Goal: Task Accomplishment & Management: Manage account settings

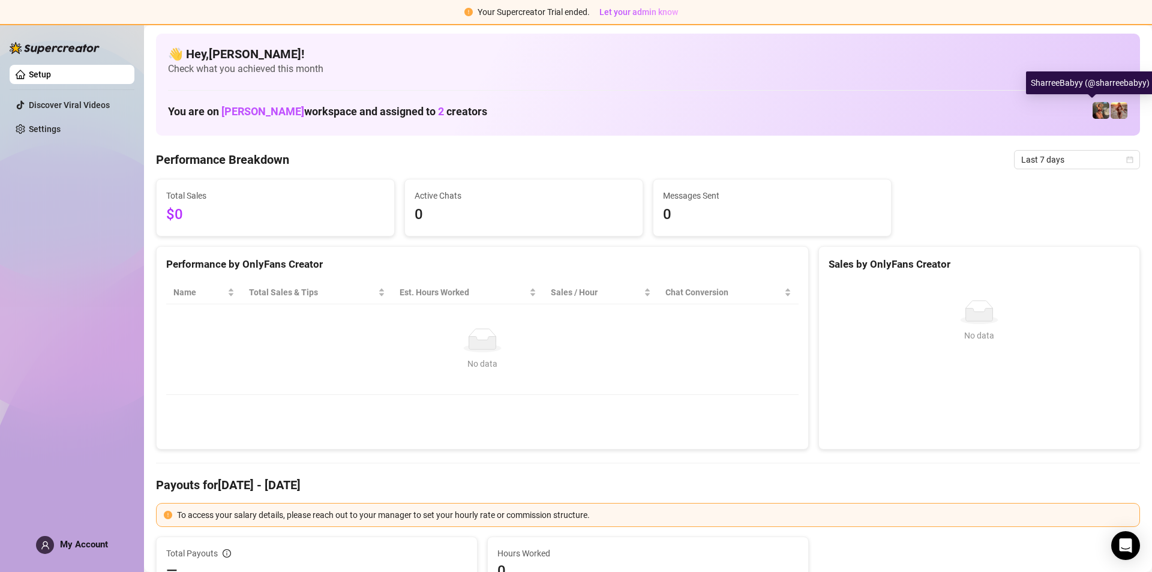
click at [1092, 105] on img at bounding box center [1100, 110] width 17 height 17
click at [1110, 115] on img at bounding box center [1118, 110] width 17 height 17
click at [1110, 109] on img at bounding box center [1118, 110] width 17 height 17
click at [1110, 115] on img at bounding box center [1118, 110] width 17 height 17
click at [239, 106] on span "[PERSON_NAME]" at bounding box center [262, 111] width 83 height 13
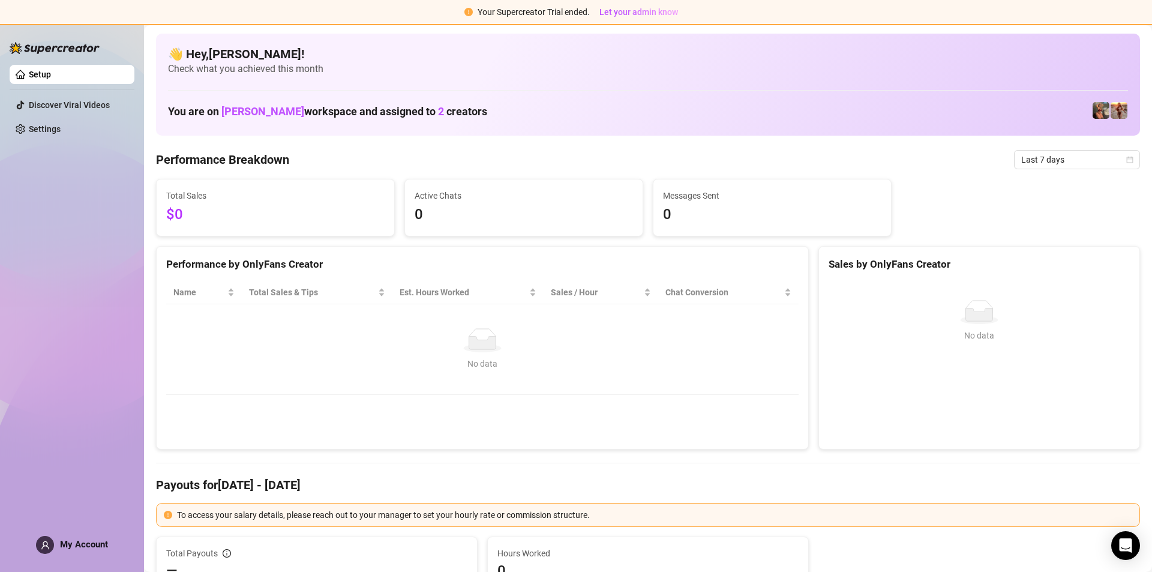
drag, startPoint x: 229, startPoint y: 125, endPoint x: 292, endPoint y: 122, distance: 63.6
click at [261, 123] on div "👋 Hey, [PERSON_NAME] ! Check what you achieved this month You are on [PERSON_NA…" at bounding box center [648, 85] width 984 height 102
click at [438, 110] on span "2" at bounding box center [441, 111] width 6 height 13
click at [188, 52] on h4 "👋 Hey, [PERSON_NAME] !" at bounding box center [648, 54] width 960 height 17
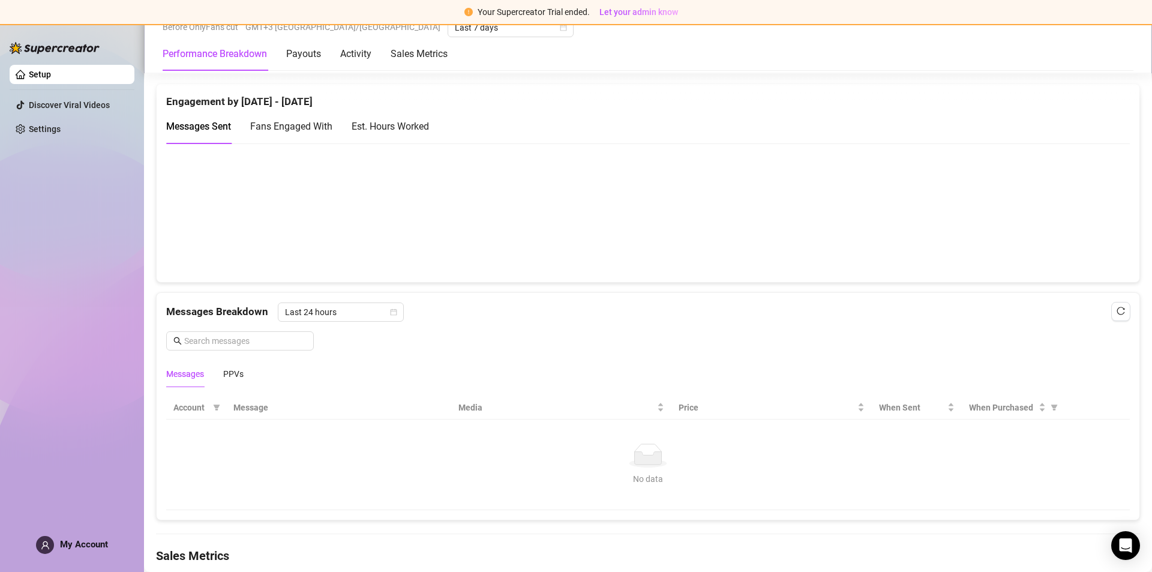
scroll to position [642, 0]
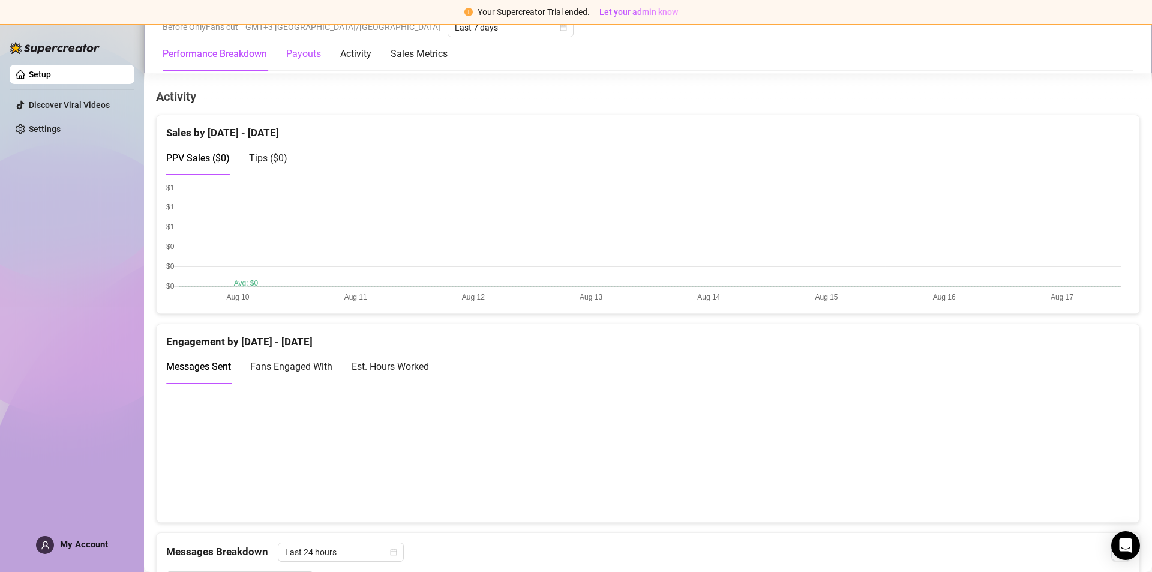
click at [287, 52] on div "Payouts" at bounding box center [303, 54] width 35 height 14
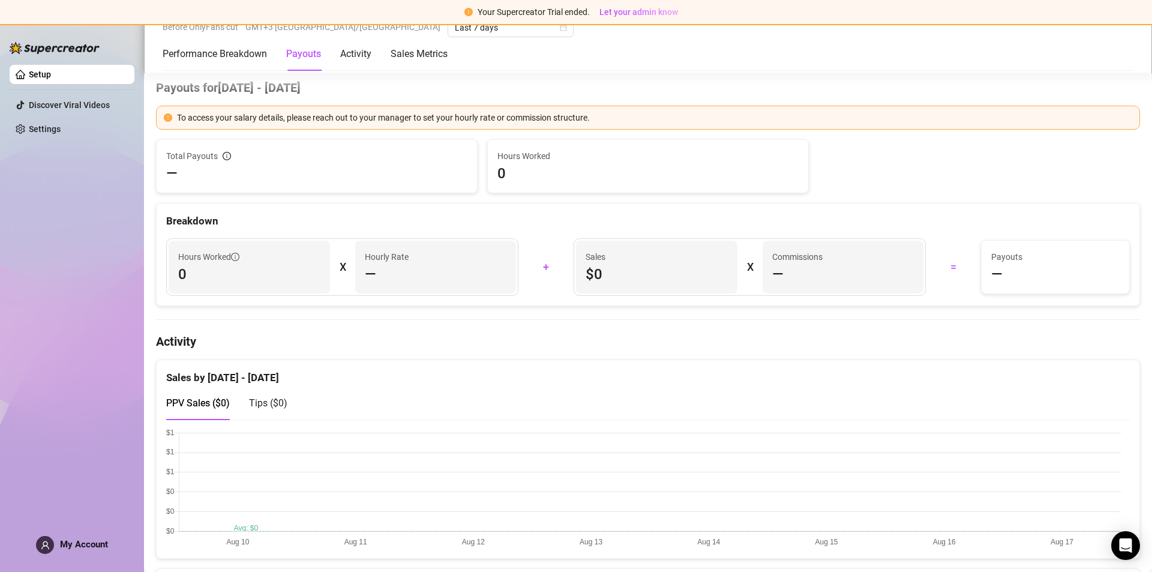
click at [375, 51] on div "Performance Breakdown Payouts Activity Sales Metrics" at bounding box center [305, 54] width 285 height 34
click at [348, 47] on div "Activity" at bounding box center [355, 54] width 31 height 14
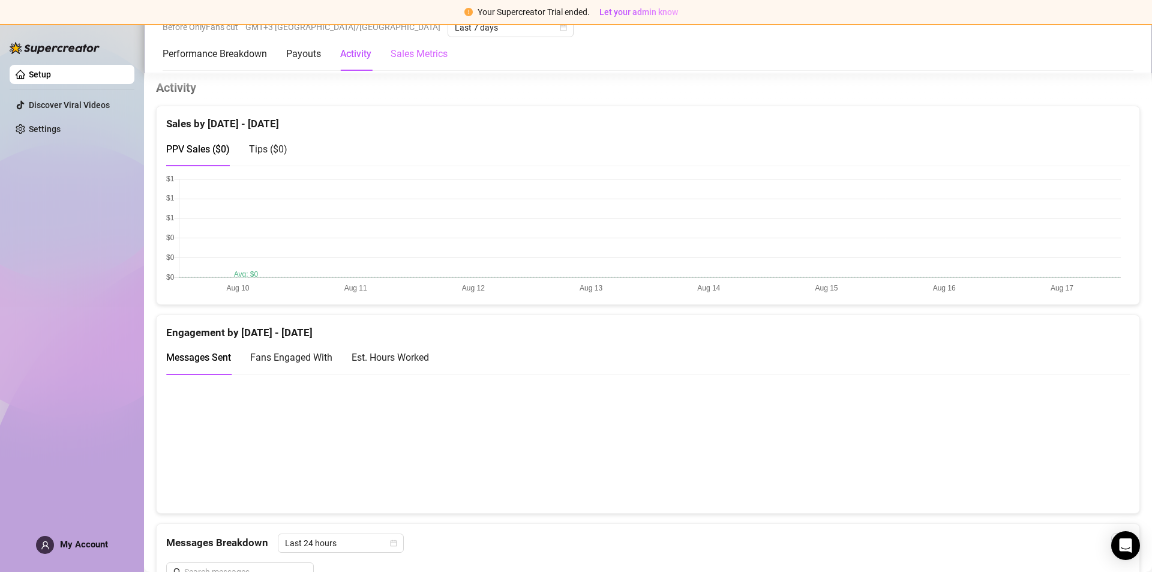
click at [399, 63] on div "Sales Metrics" at bounding box center [418, 54] width 57 height 34
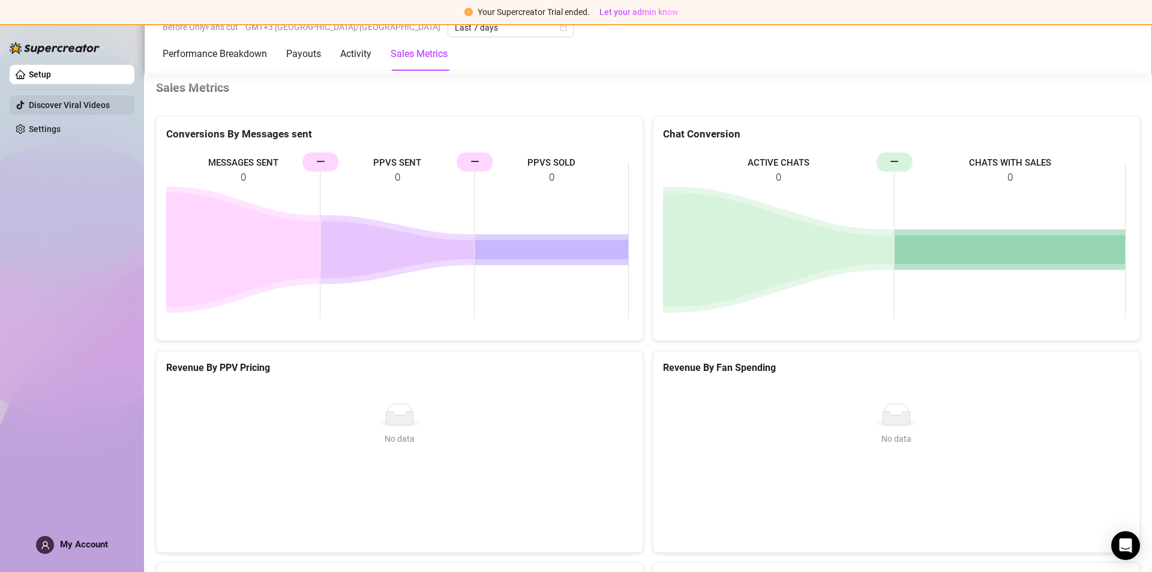
click at [50, 102] on link "Discover Viral Videos" at bounding box center [69, 105] width 81 height 10
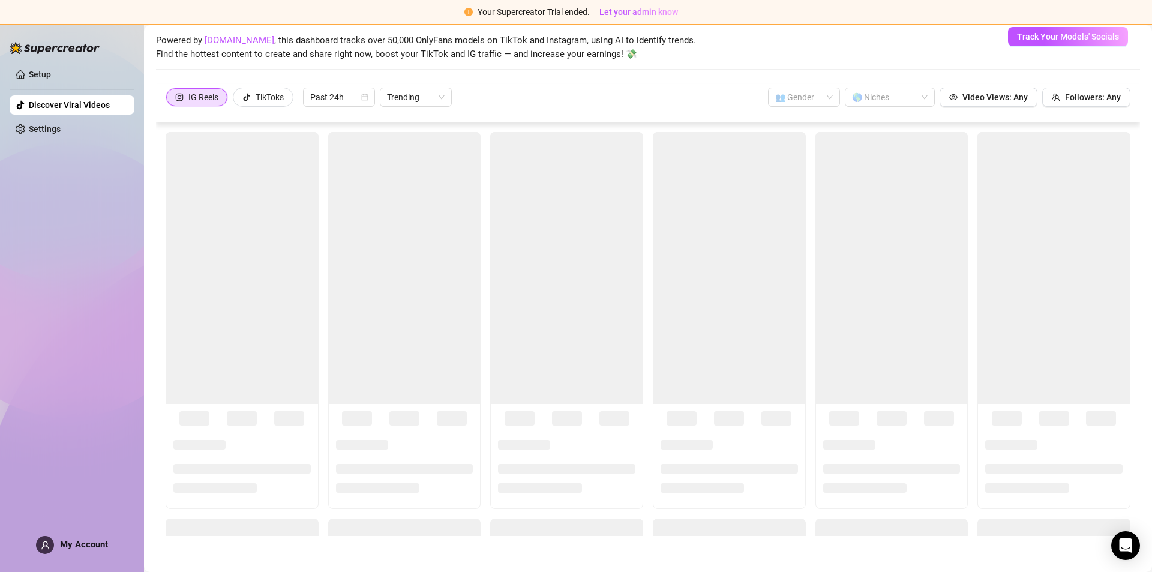
scroll to position [52, 0]
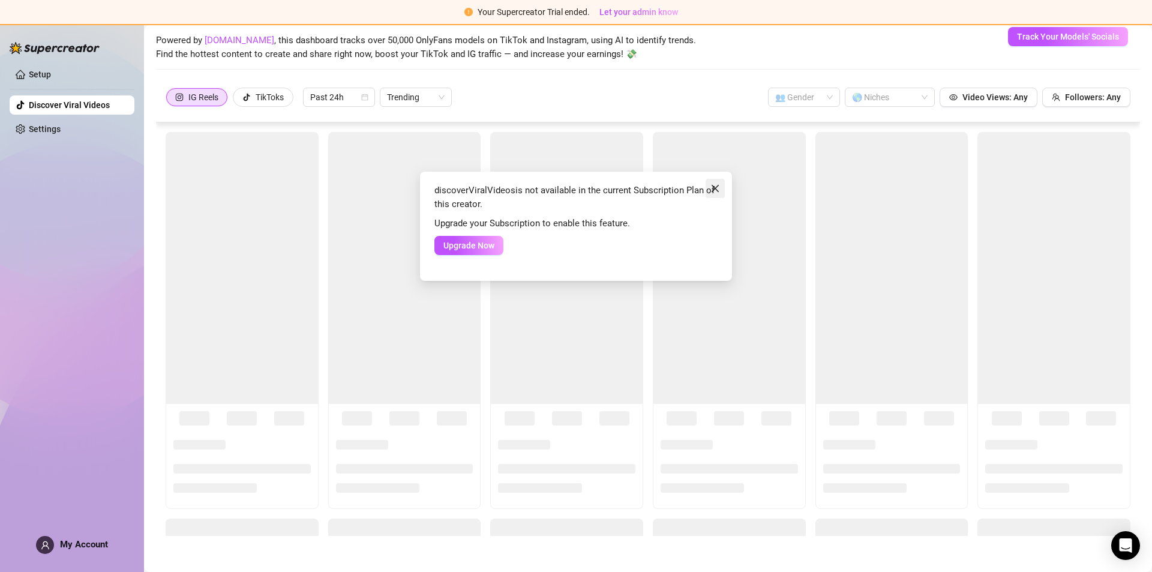
click at [706, 192] on span "Close" at bounding box center [714, 189] width 19 height 10
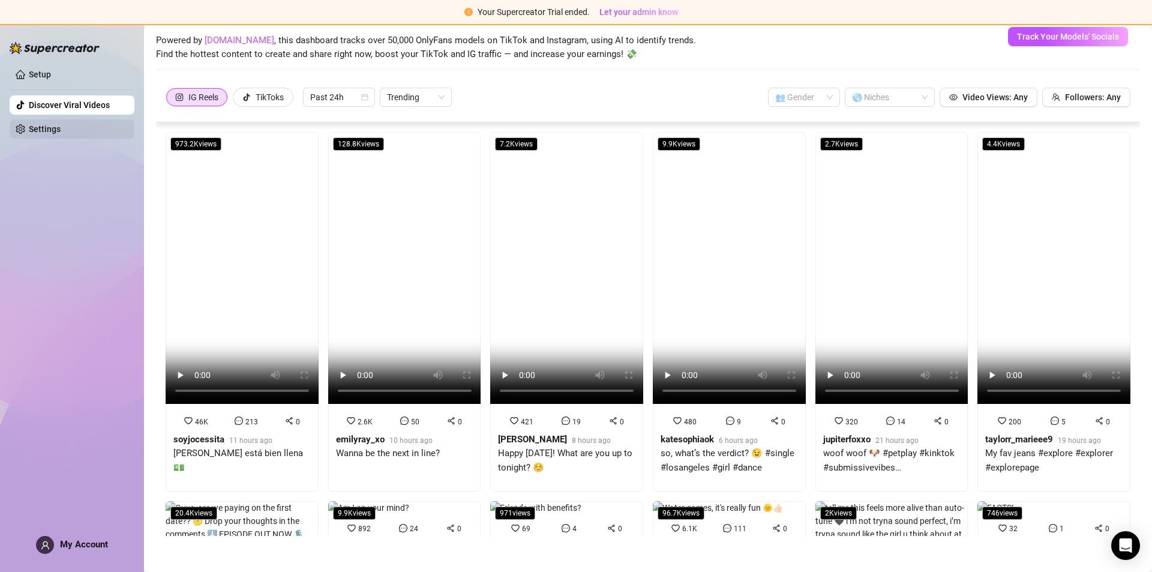
click at [49, 124] on link "Settings" at bounding box center [45, 129] width 32 height 10
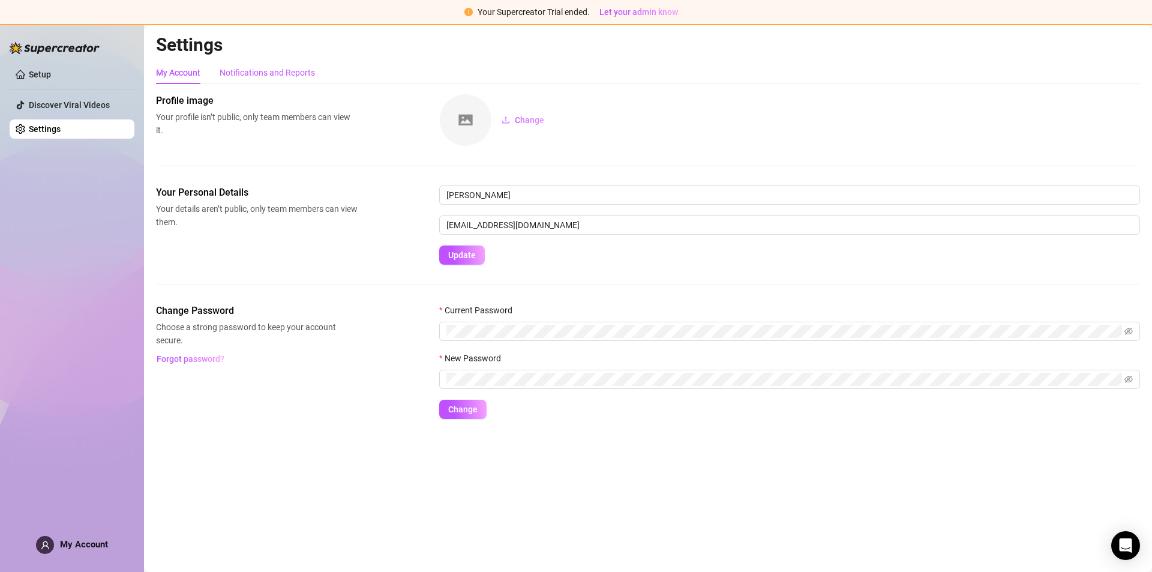
click at [227, 76] on div "Notifications and Reports" at bounding box center [267, 72] width 95 height 13
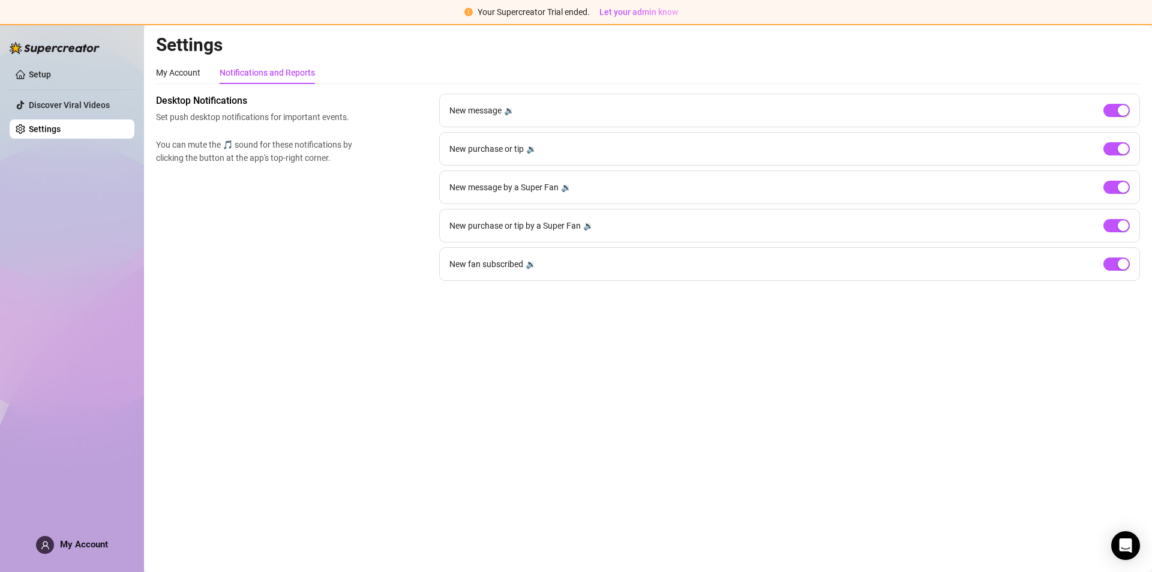
click at [49, 46] on img at bounding box center [55, 48] width 90 height 12
drag, startPoint x: 59, startPoint y: 567, endPoint x: 66, endPoint y: 549, distance: 19.2
click at [60, 567] on aside "Setup Discover Viral Videos Settings My Account" at bounding box center [72, 286] width 144 height 572
click at [66, 540] on span "My Account" at bounding box center [84, 544] width 48 height 11
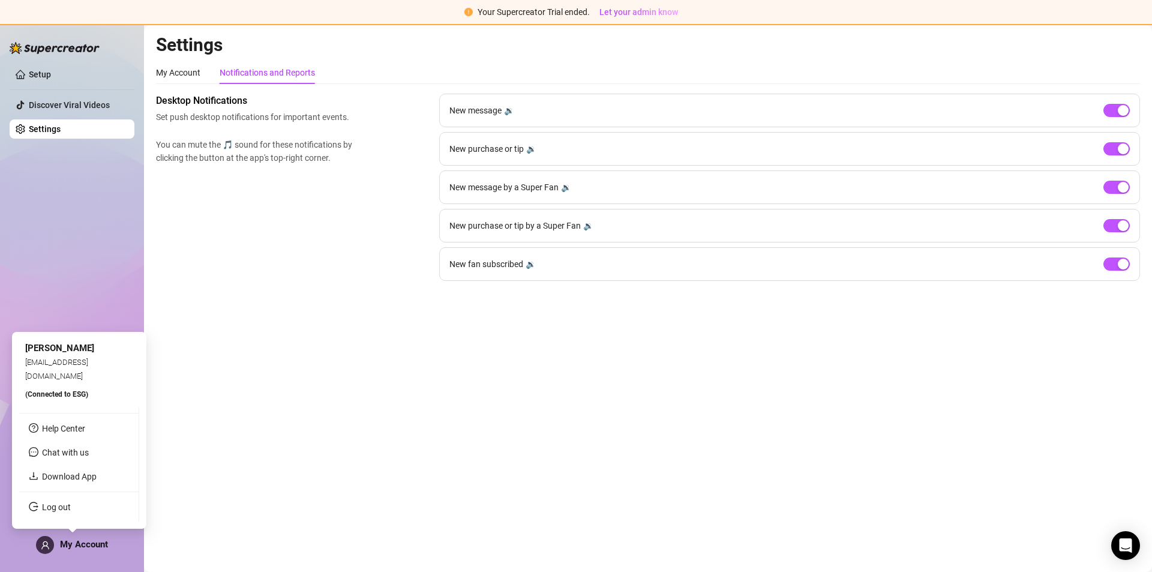
click at [65, 391] on span "(Connected to ESG )" at bounding box center [56, 394] width 63 height 8
click at [80, 390] on span "(Connected to ESG )" at bounding box center [56, 394] width 63 height 8
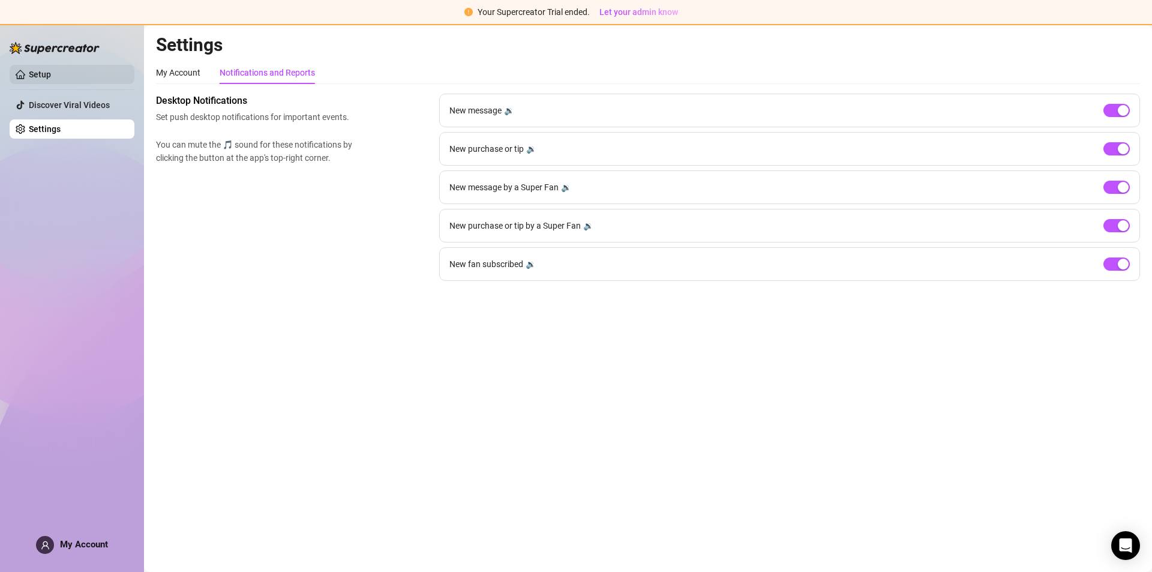
click at [48, 74] on link "Setup" at bounding box center [40, 75] width 22 height 10
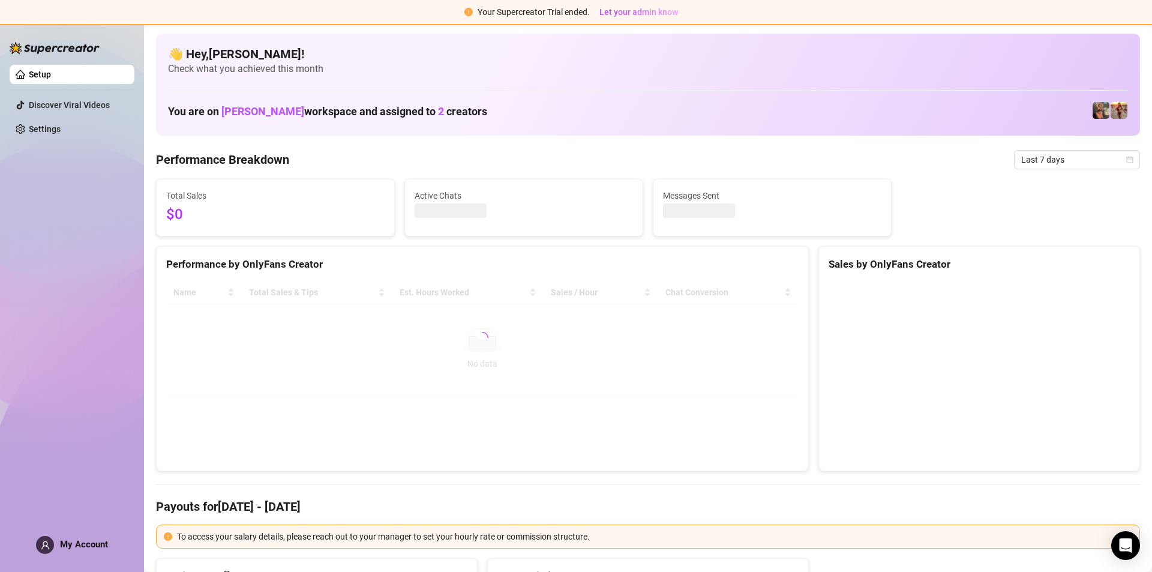
click at [1098, 120] on div "You are on [PERSON_NAME] ESG workspace and assigned to 2 creators" at bounding box center [648, 111] width 960 height 26
click at [438, 109] on span "2" at bounding box center [441, 111] width 6 height 13
click at [250, 109] on span "[PERSON_NAME]" at bounding box center [262, 111] width 83 height 13
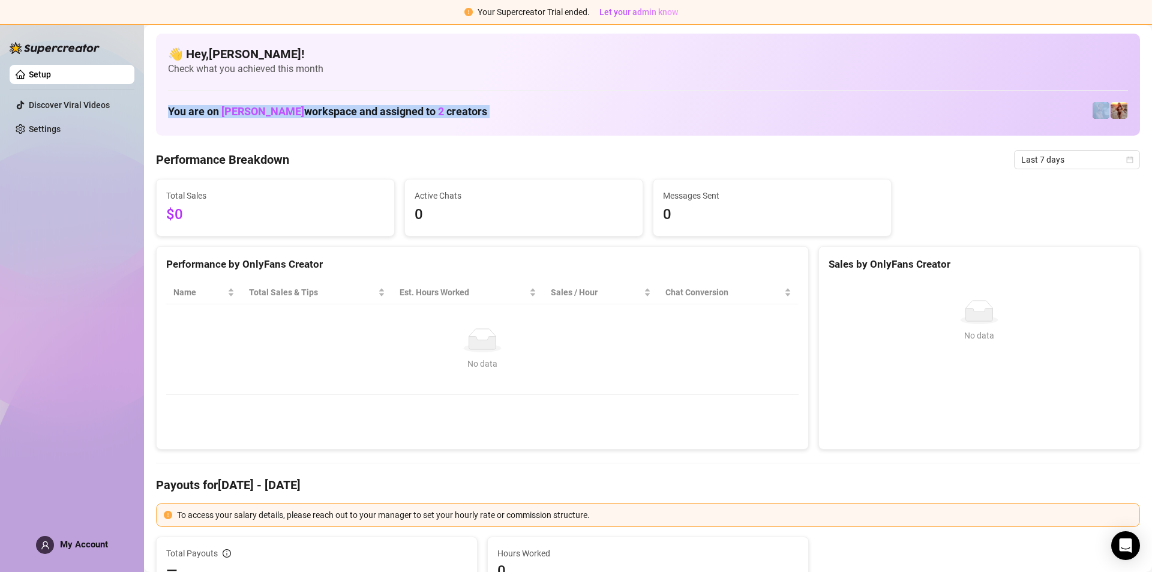
click at [222, 116] on span "[PERSON_NAME]" at bounding box center [262, 111] width 83 height 13
click at [227, 111] on span "[PERSON_NAME]" at bounding box center [262, 111] width 83 height 13
drag, startPoint x: 221, startPoint y: 110, endPoint x: 272, endPoint y: 110, distance: 51.0
click at [272, 110] on h1 "You are on [PERSON_NAME] ESG workspace and assigned to 2 creators" at bounding box center [327, 111] width 319 height 13
click at [230, 49] on h4 "👋 Hey, [PERSON_NAME] !" at bounding box center [648, 54] width 960 height 17
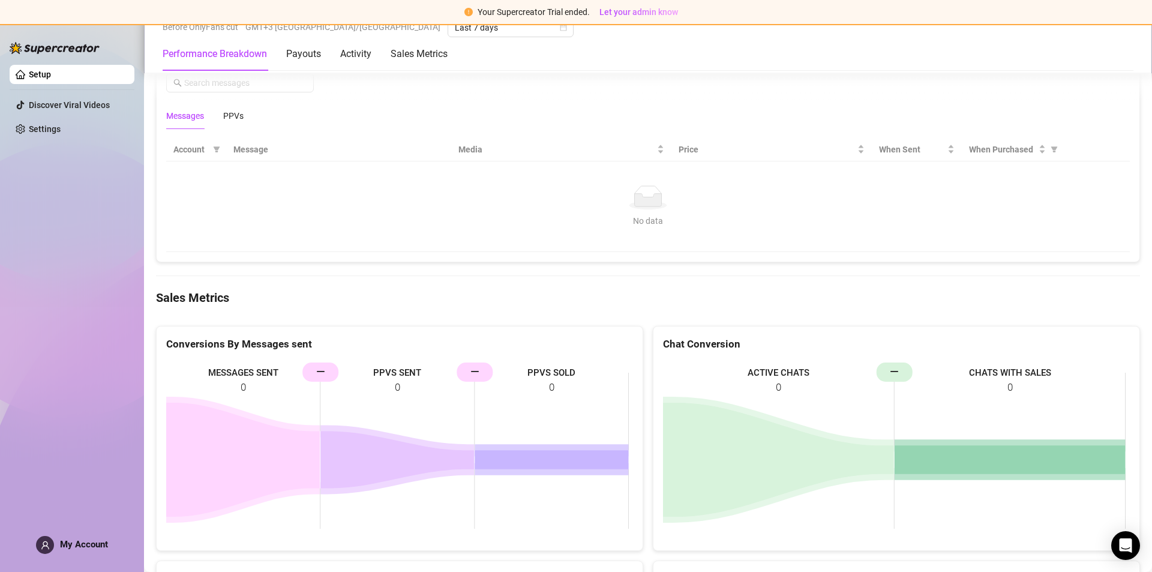
scroll to position [1379, 0]
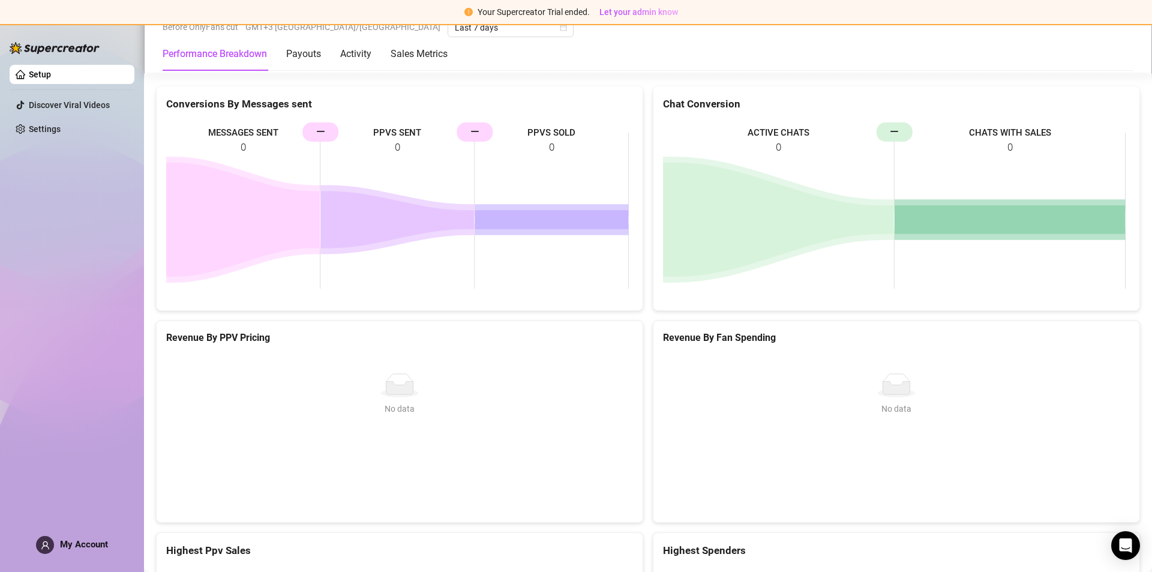
click at [60, 535] on div "Setup Discover Viral Videos Settings My Account" at bounding box center [72, 292] width 125 height 537
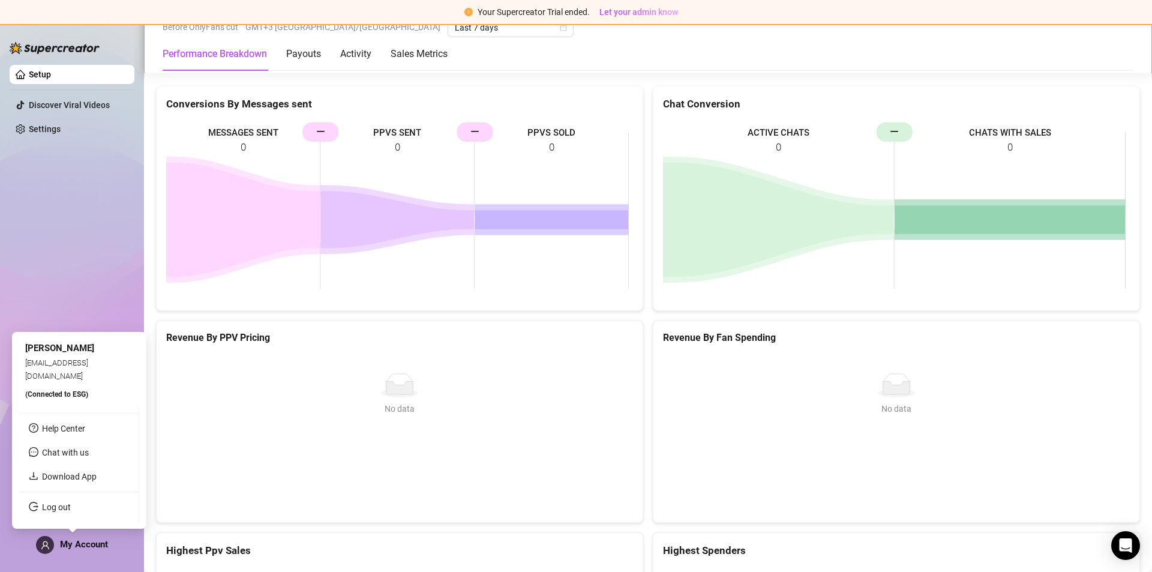
click at [45, 548] on icon "user" at bounding box center [45, 544] width 9 height 9
click at [77, 396] on span "(Connected to ESG )" at bounding box center [56, 394] width 63 height 8
click at [77, 395] on span "(Connected to ESG )" at bounding box center [56, 394] width 63 height 8
click at [56, 539] on div "My Account" at bounding box center [72, 545] width 72 height 18
click at [48, 504] on link "Log out" at bounding box center [56, 507] width 29 height 10
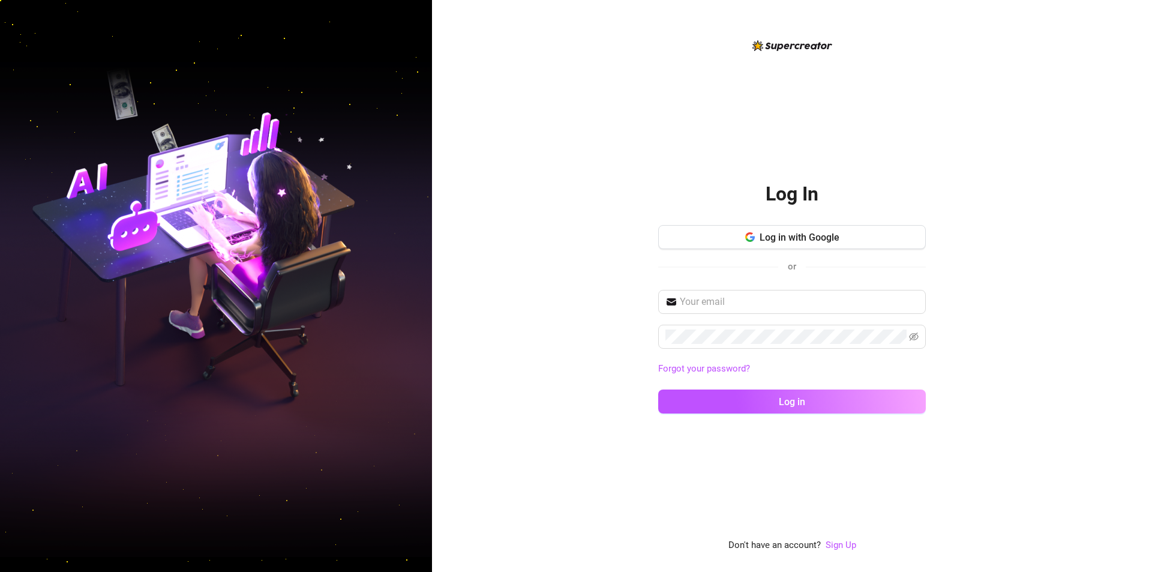
click at [552, 459] on div "Log In Log in with Google or Forgot your password? Log in Don't have an account…" at bounding box center [792, 286] width 720 height 572
click at [772, 288] on div "Log in with Google or" at bounding box center [791, 257] width 267 height 65
click at [750, 313] on span at bounding box center [791, 302] width 267 height 24
click at [756, 298] on input "text" at bounding box center [799, 301] width 239 height 14
paste input "[EMAIL_ADDRESS][DOMAIN_NAME];Trebuchet.2002"
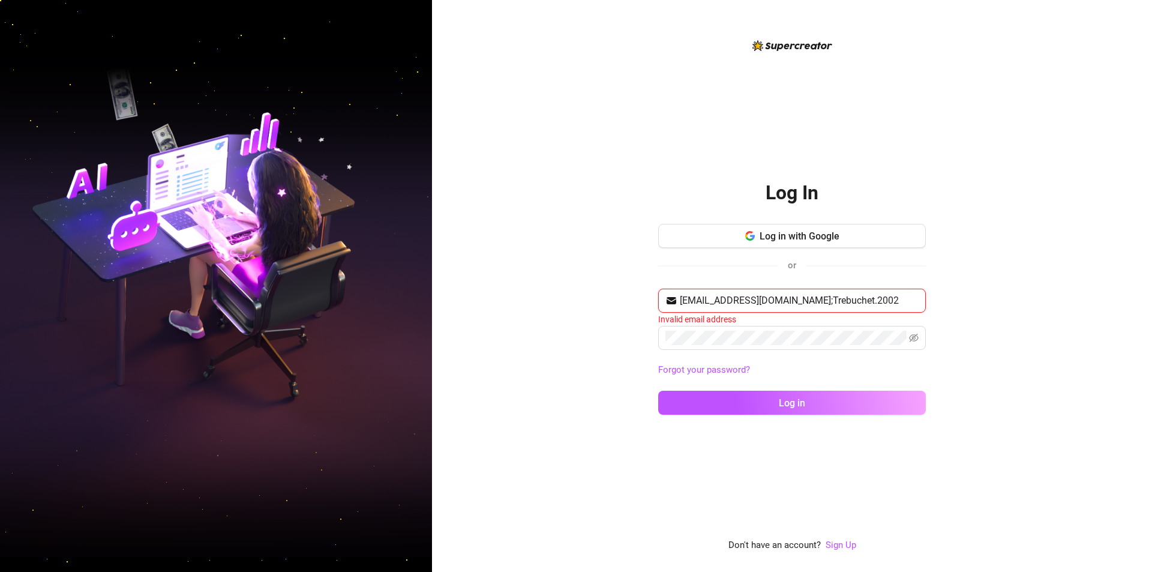
drag, startPoint x: 783, startPoint y: 301, endPoint x: 1000, endPoint y: 309, distance: 217.9
click at [999, 309] on div "Log In Log in with Google or [EMAIL_ADDRESS][DOMAIN_NAME];Trebuchet.2002 Invali…" at bounding box center [792, 286] width 720 height 572
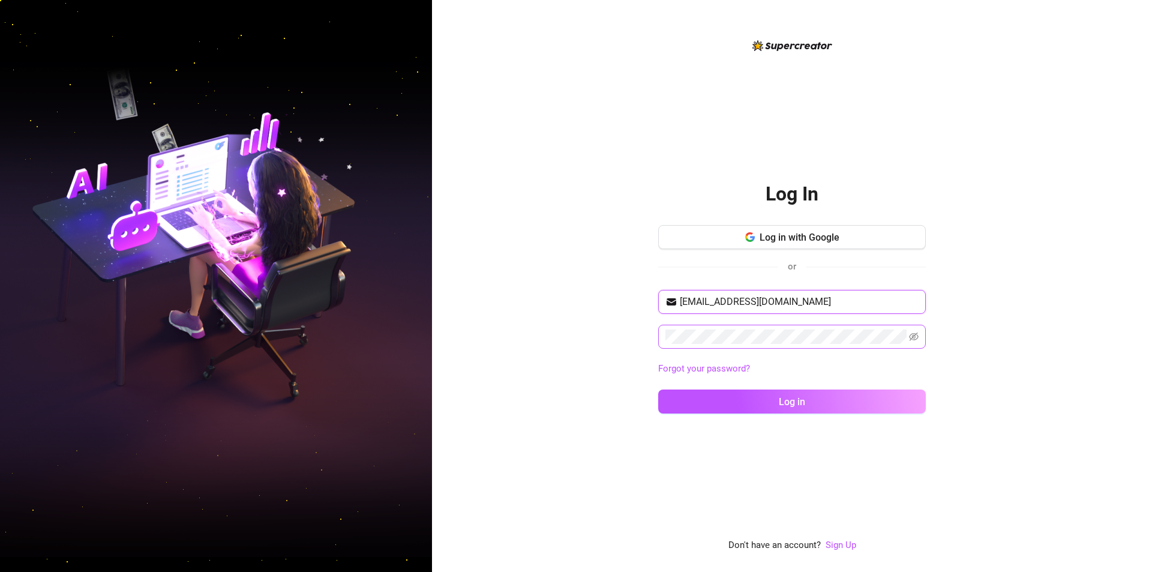
type input "[EMAIL_ADDRESS][DOMAIN_NAME]"
click at [748, 405] on button "Log in" at bounding box center [791, 401] width 267 height 24
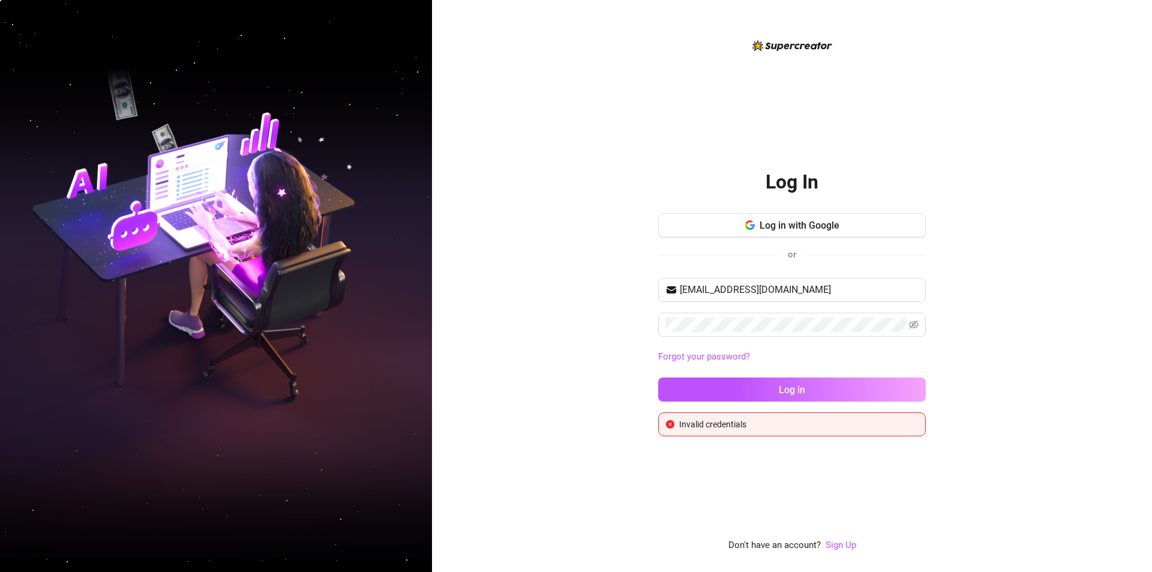
click at [1042, 142] on div "Log In Log in with Google or [EMAIL_ADDRESS][DOMAIN_NAME] Forgot your password?…" at bounding box center [792, 286] width 720 height 572
click at [752, 290] on input "[EMAIL_ADDRESS][DOMAIN_NAME]" at bounding box center [799, 289] width 239 height 14
paste input "[EMAIL_ADDRESS][DOMAIN_NAME];shelterfirulais"
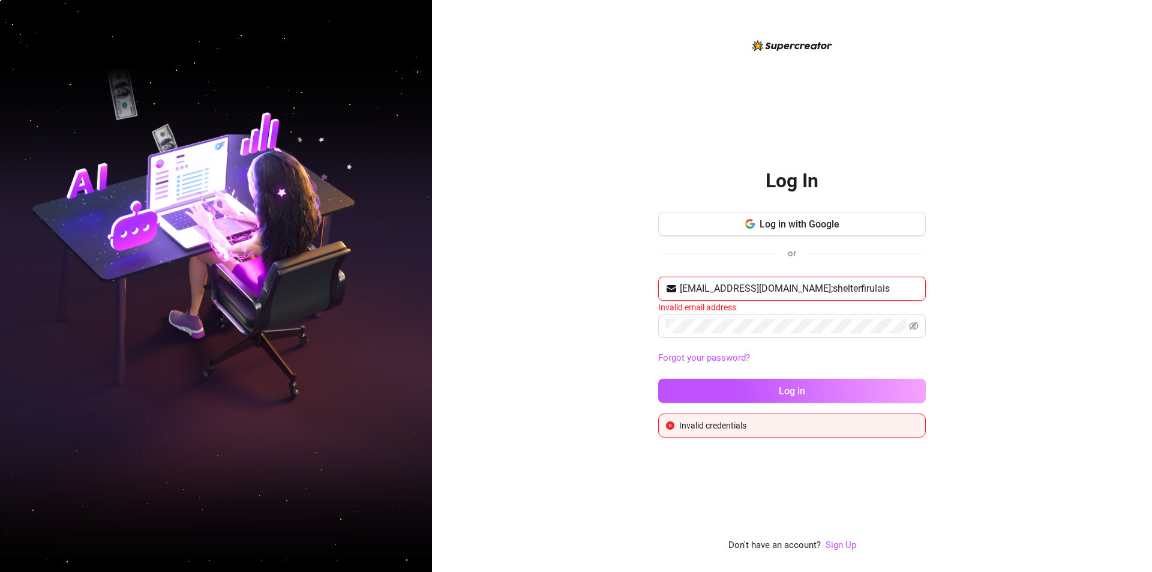
drag, startPoint x: 843, startPoint y: 287, endPoint x: 1053, endPoint y: 284, distance: 209.3
click at [1053, 284] on div "Log In Log in with Google or [EMAIL_ADDRESS][DOMAIN_NAME];shelterfirulais Inval…" at bounding box center [792, 286] width 720 height 572
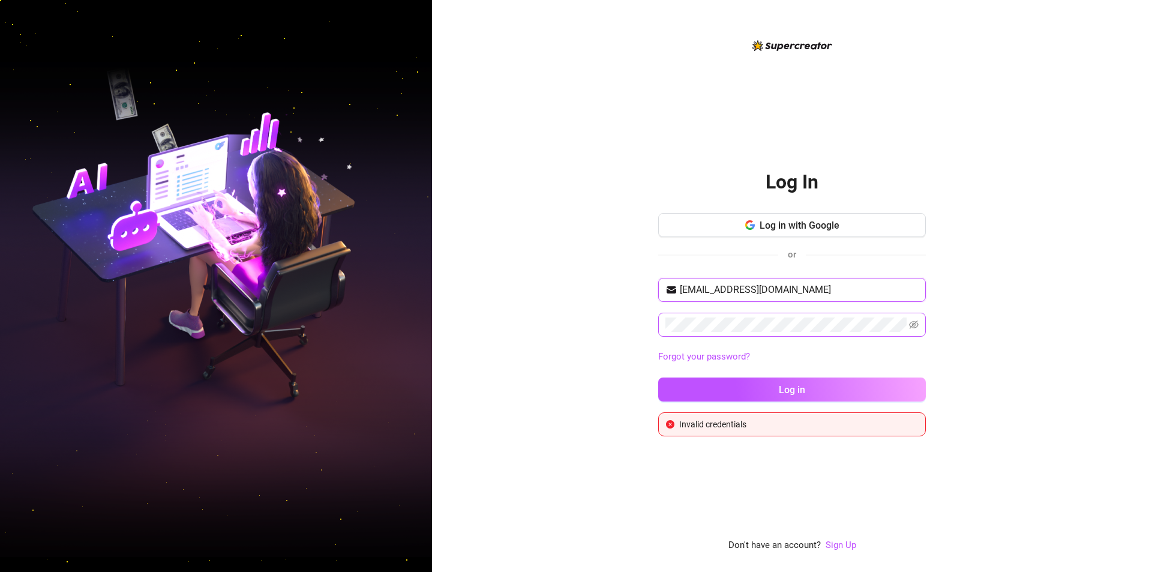
type input "[EMAIL_ADDRESS][DOMAIN_NAME]"
click at [802, 334] on span at bounding box center [791, 324] width 267 height 24
click at [787, 385] on span "Log in" at bounding box center [791, 389] width 26 height 11
